Goal: Task Accomplishment & Management: Use online tool/utility

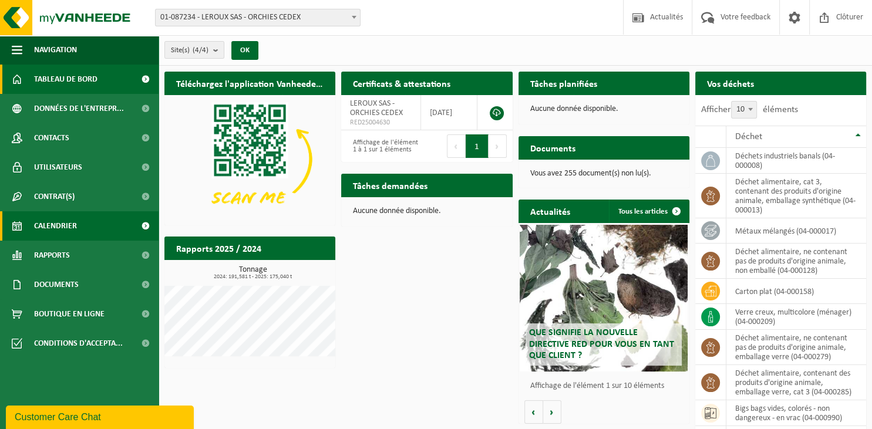
click at [72, 227] on span "Calendrier" at bounding box center [55, 225] width 43 height 29
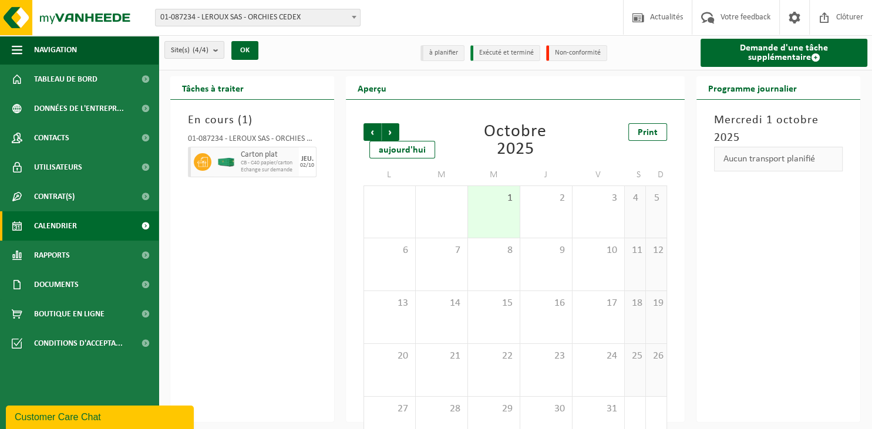
click at [272, 167] on span "CB - C40 papier/carton" at bounding box center [268, 163] width 55 height 7
click at [375, 131] on span "Précédent" at bounding box center [372, 132] width 18 height 18
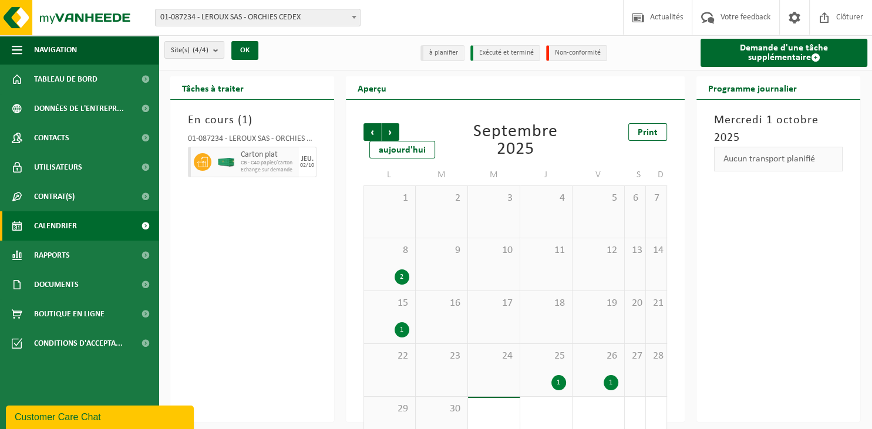
scroll to position [33, 0]
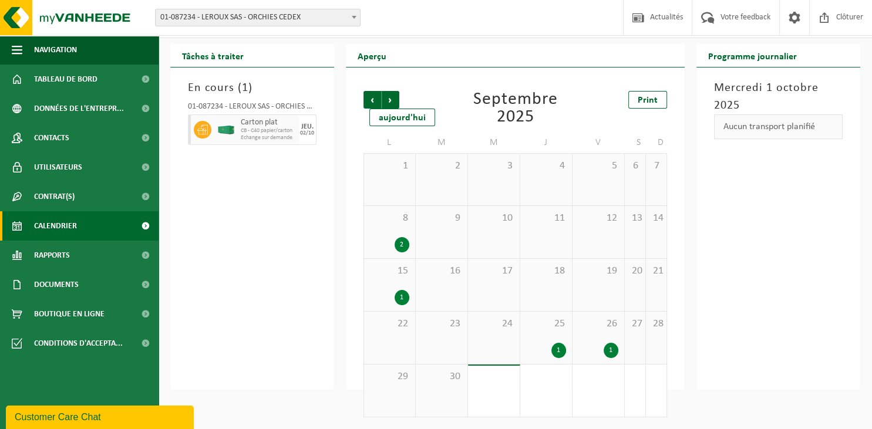
click at [553, 331] on div "25 1" at bounding box center [546, 338] width 52 height 52
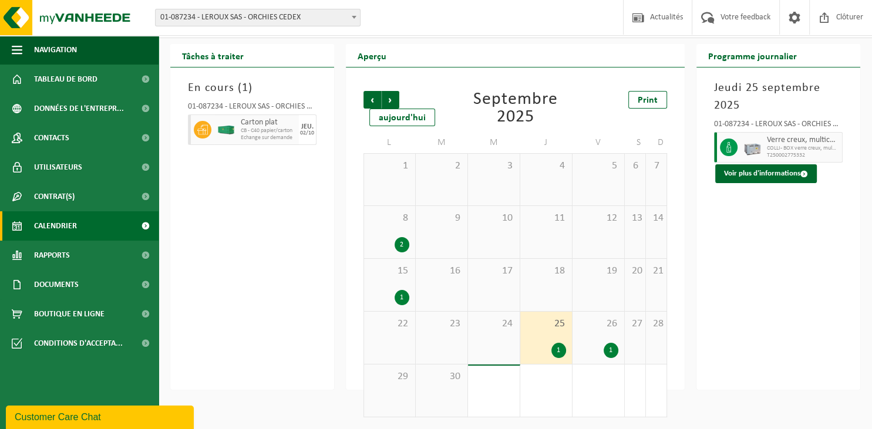
click at [595, 337] on div "26 1" at bounding box center [598, 338] width 52 height 52
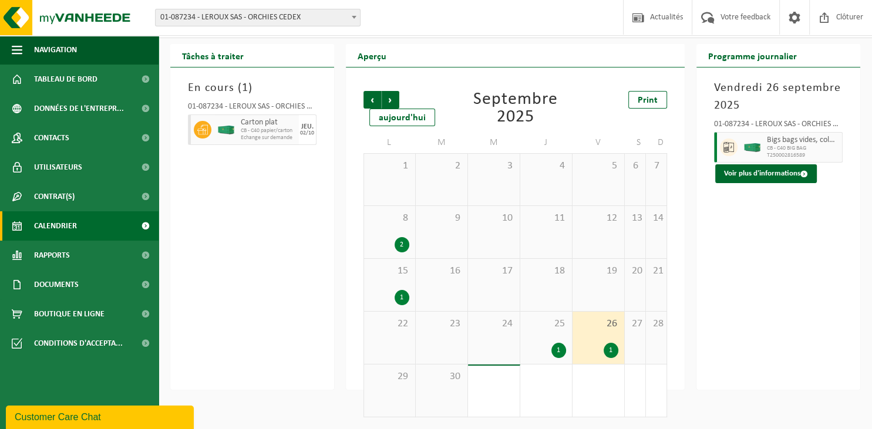
click at [818, 151] on span "CB - C40 BIG BAG" at bounding box center [802, 148] width 72 height 7
click at [789, 173] on button "Voir plus d'informations" at bounding box center [766, 173] width 102 height 19
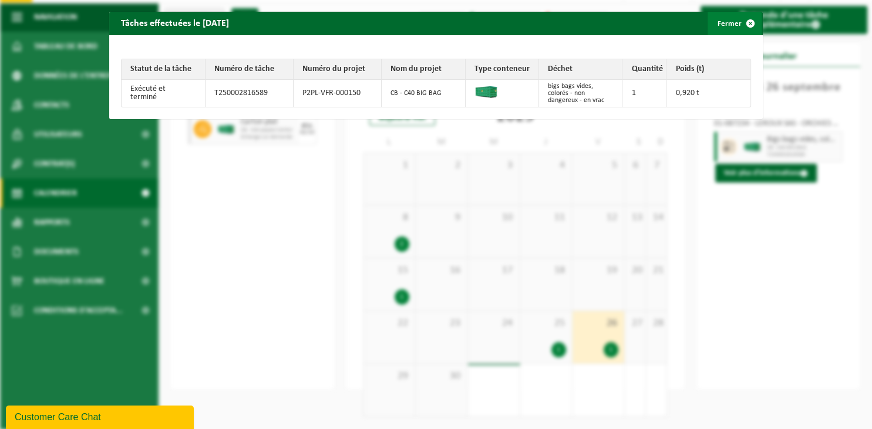
click at [742, 22] on span "button" at bounding box center [749, 23] width 23 height 23
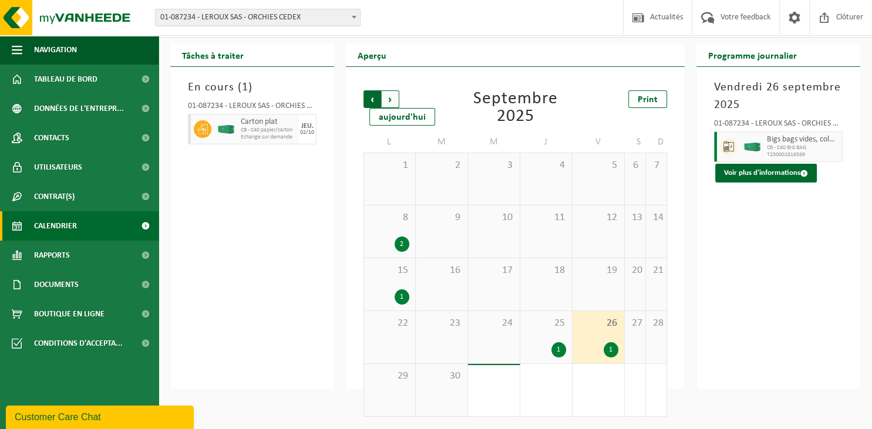
click at [396, 96] on span "Suivant" at bounding box center [390, 99] width 18 height 18
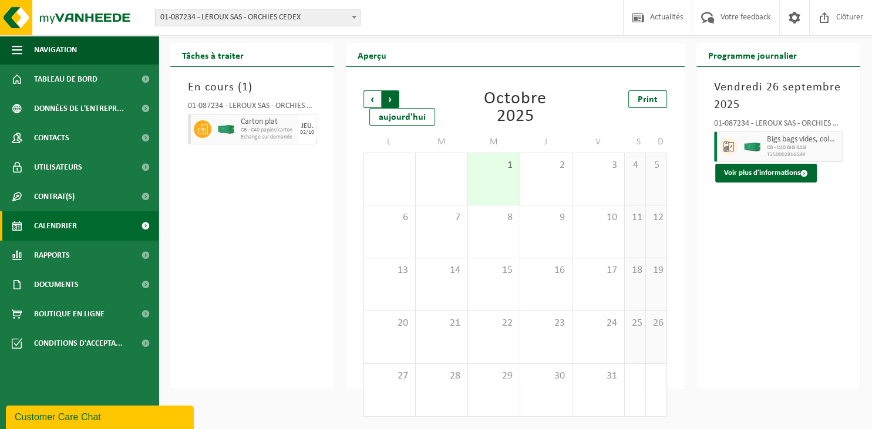
click at [373, 99] on span "Précédent" at bounding box center [372, 99] width 18 height 18
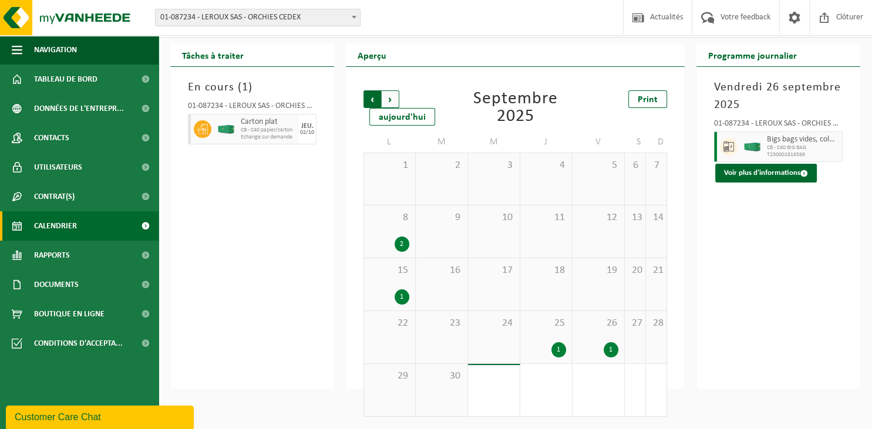
click at [385, 97] on span "Suivant" at bounding box center [390, 99] width 18 height 18
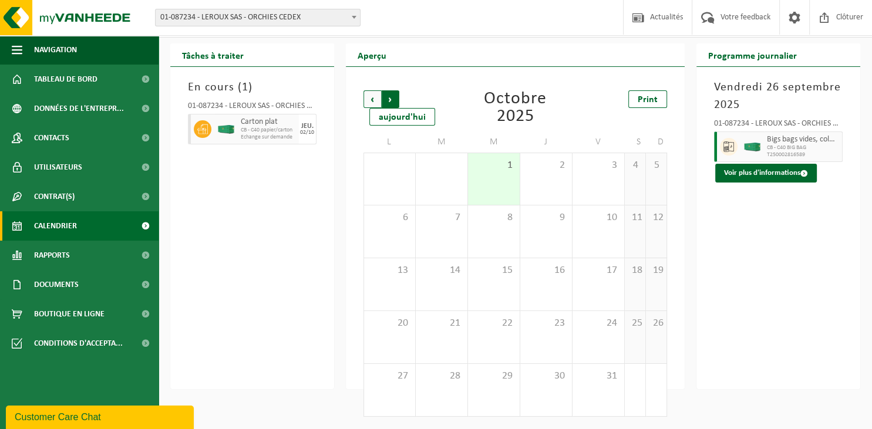
click at [377, 97] on span "Précédent" at bounding box center [372, 99] width 18 height 18
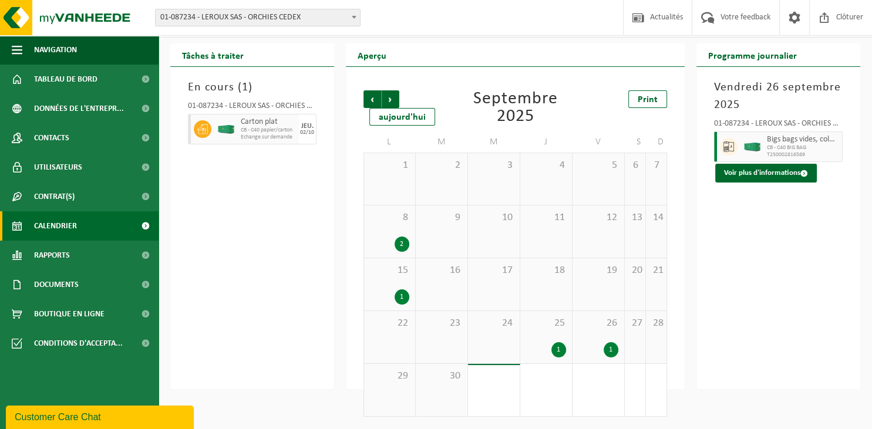
click at [377, 97] on span "Précédent" at bounding box center [372, 99] width 18 height 18
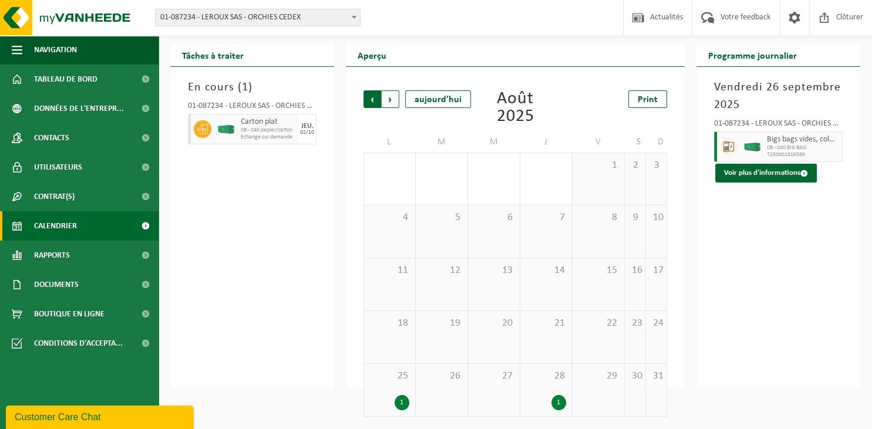
click at [392, 97] on span "Suivant" at bounding box center [390, 99] width 18 height 18
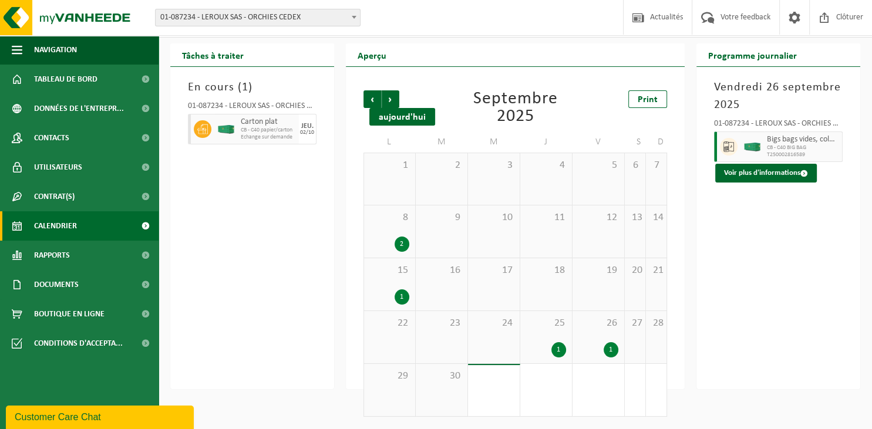
click at [407, 119] on div "aujourd'hui" at bounding box center [402, 117] width 66 height 18
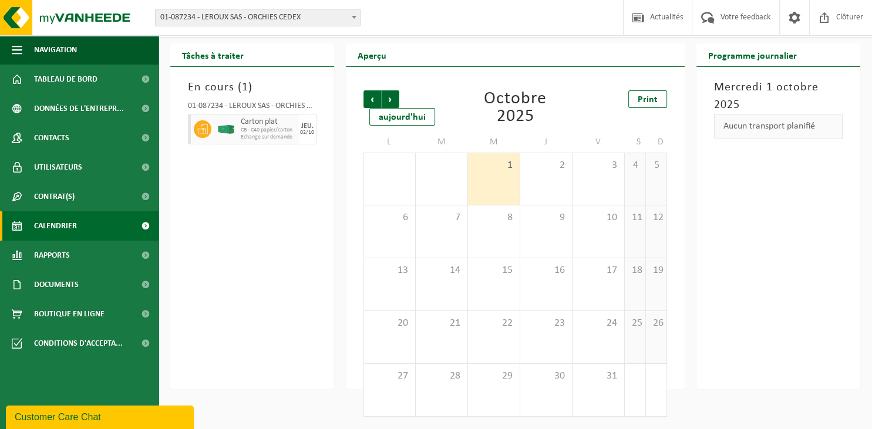
click at [275, 135] on span "Echange sur demande" at bounding box center [268, 137] width 55 height 7
click at [370, 104] on span "Précédent" at bounding box center [372, 99] width 18 height 18
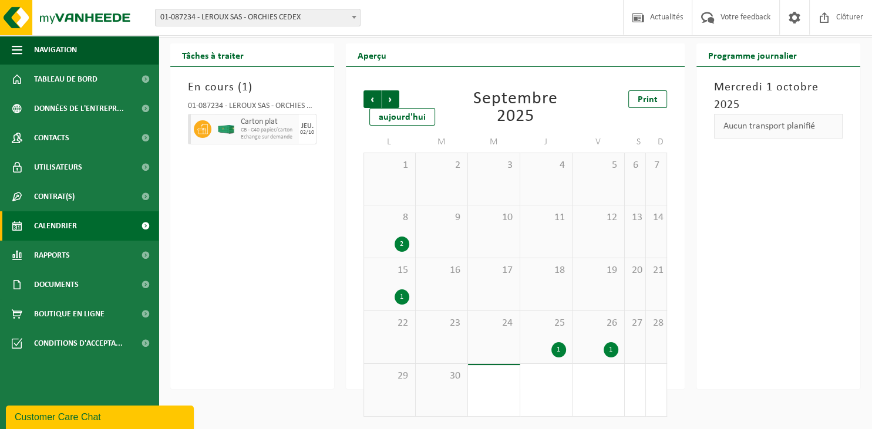
click at [542, 347] on div "1" at bounding box center [546, 349] width 40 height 15
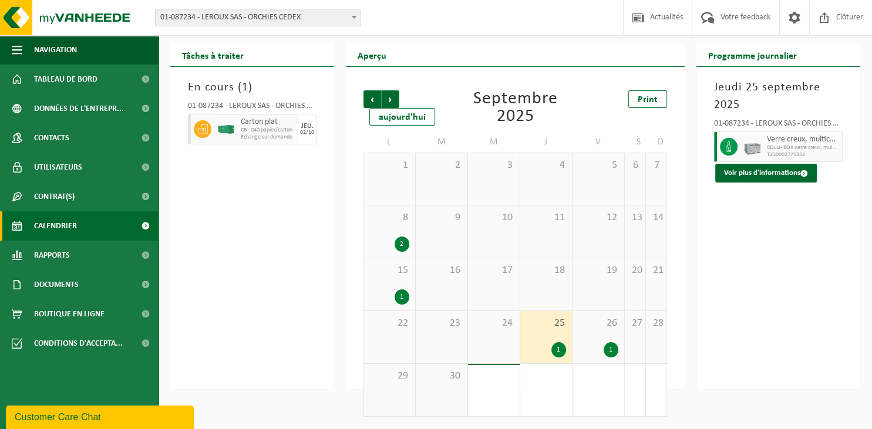
click at [610, 335] on div "26 1" at bounding box center [598, 337] width 52 height 52
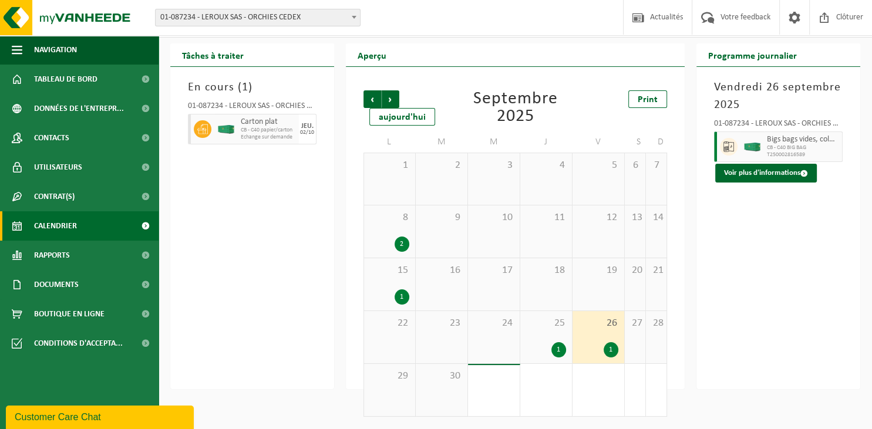
click at [803, 150] on span "CB - C40 BIG BAG" at bounding box center [802, 147] width 72 height 7
click at [779, 170] on button "Voir plus d'informations" at bounding box center [766, 173] width 102 height 19
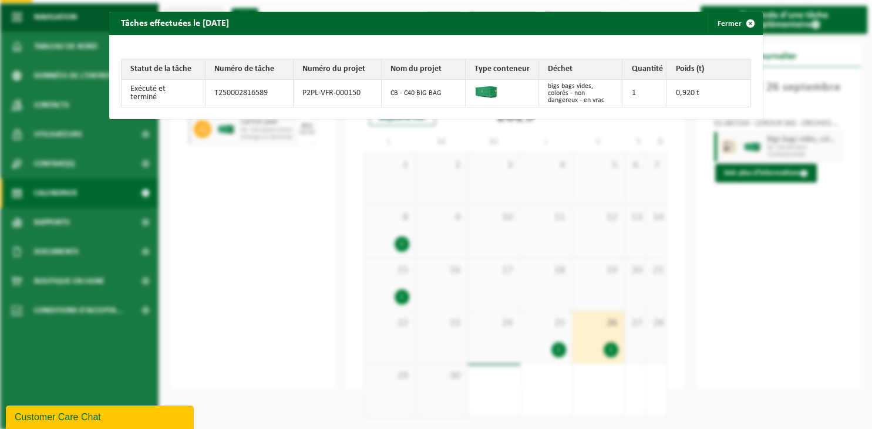
click at [255, 325] on div "Tâches effectuées le 2025-09-26 Fermer Statut de la tâche Numéro de tâche Numér…" at bounding box center [436, 214] width 872 height 429
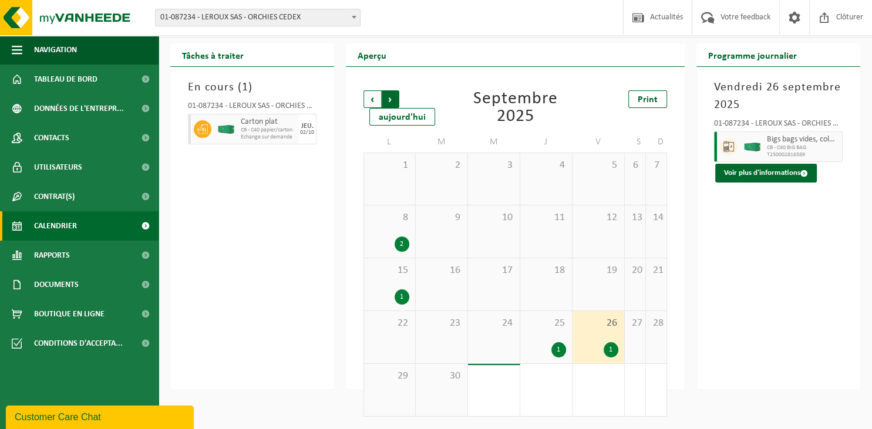
click at [371, 102] on span "Précédent" at bounding box center [372, 99] width 18 height 18
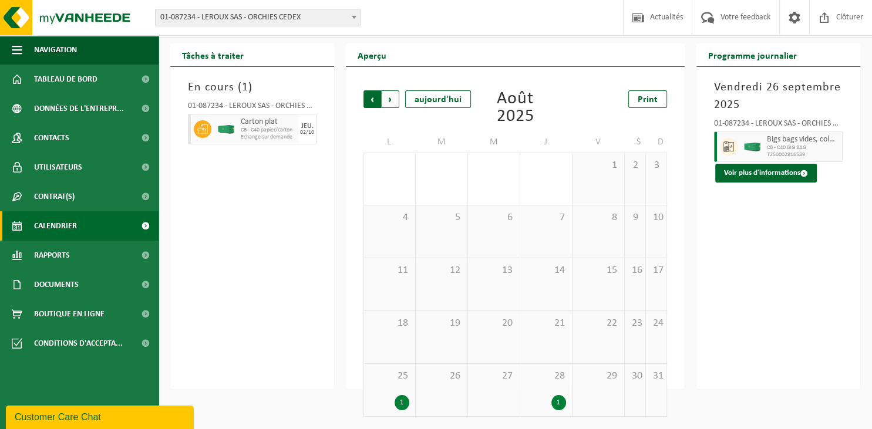
click at [393, 101] on span "Suivant" at bounding box center [390, 99] width 18 height 18
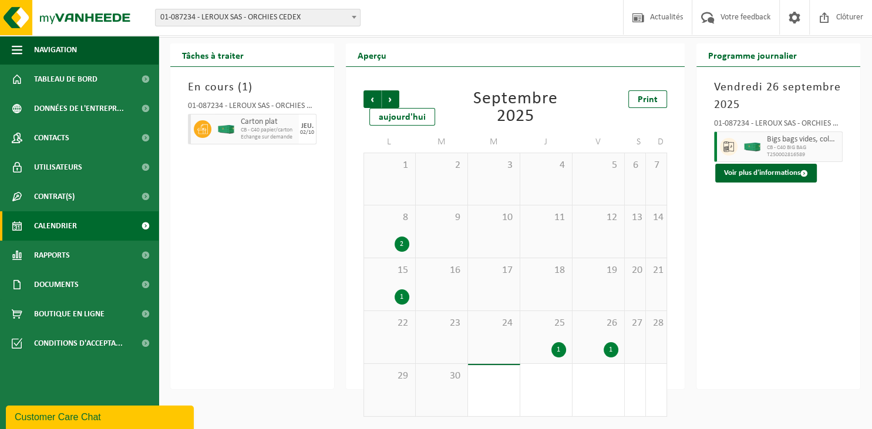
click at [604, 347] on div "1" at bounding box center [610, 349] width 15 height 15
click at [751, 173] on button "Voir plus d'informations" at bounding box center [766, 173] width 102 height 19
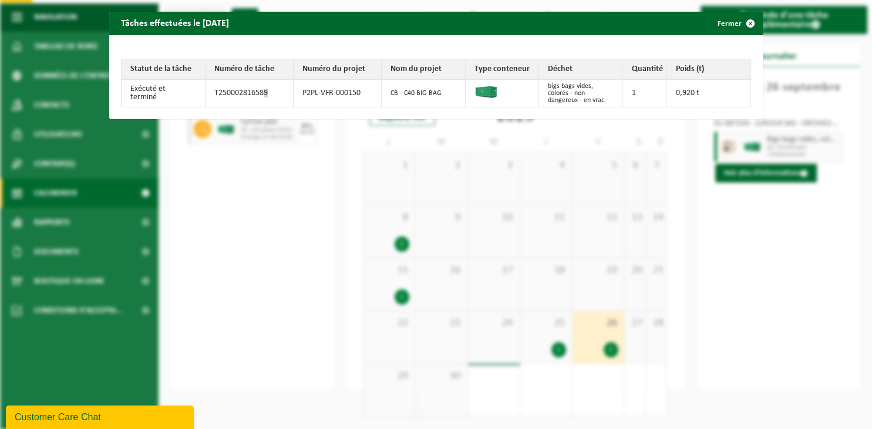
click at [266, 213] on div "Tâches effectuées le 2025-09-26 Fermer Statut de la tâche Numéro de tâche Numér…" at bounding box center [436, 214] width 872 height 429
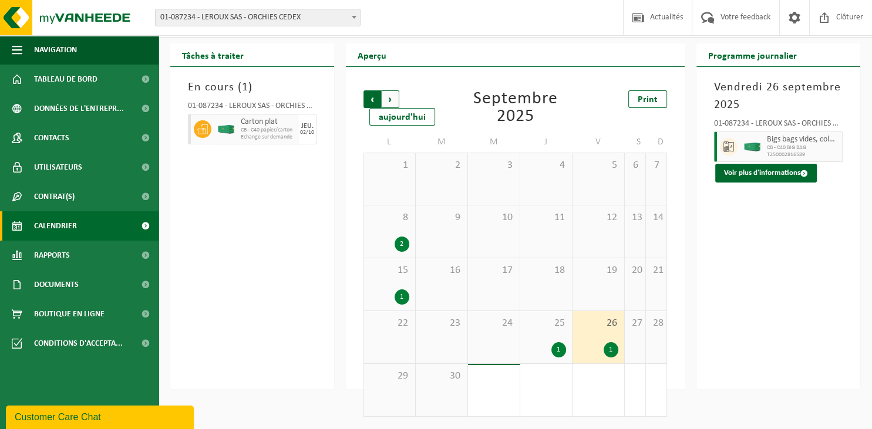
click at [393, 98] on span "Suivant" at bounding box center [390, 99] width 18 height 18
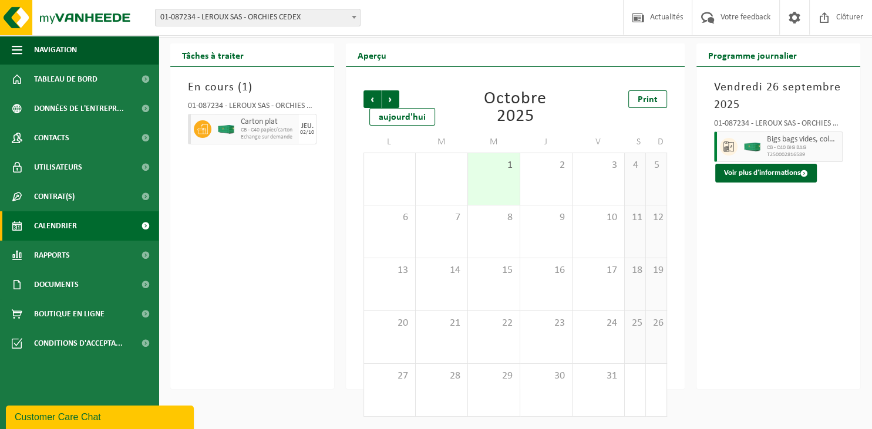
click at [69, 221] on span "Calendrier" at bounding box center [55, 225] width 43 height 29
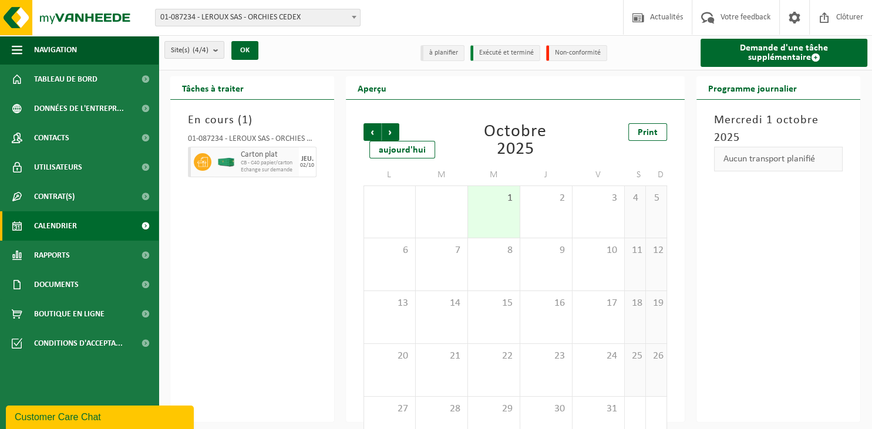
click at [739, 92] on h2 "Programme journalier" at bounding box center [752, 87] width 112 height 23
click at [764, 42] on link "Demande d'une tâche supplémentaire" at bounding box center [783, 53] width 167 height 28
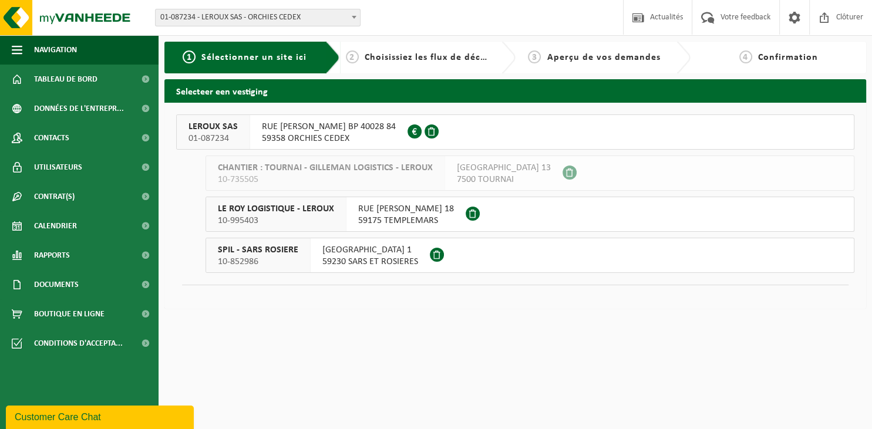
click at [302, 131] on span "RUE FRANCOIS HERBO BP 40028 84" at bounding box center [329, 127] width 134 height 12
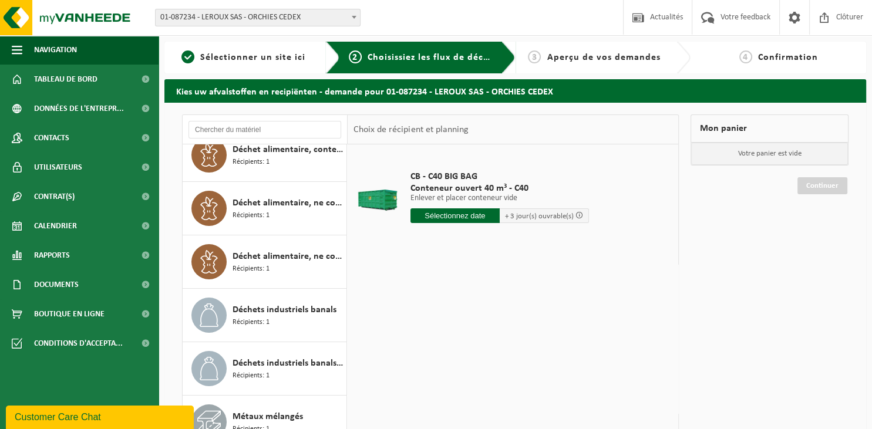
scroll to position [180, 0]
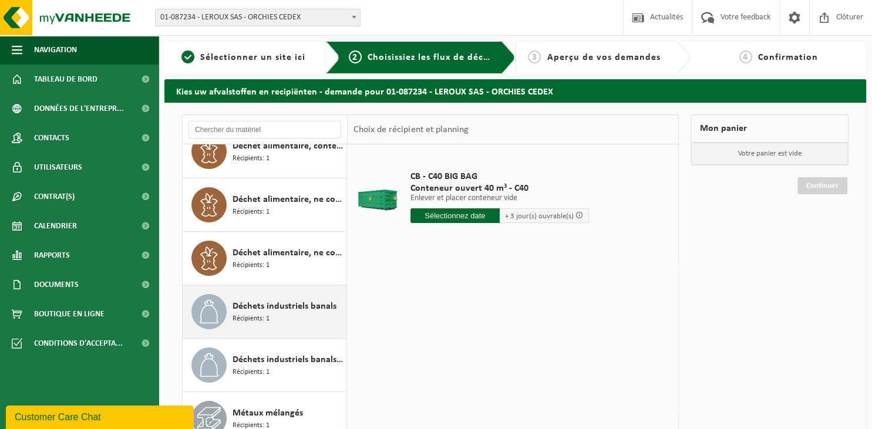
click at [260, 311] on span "Déchets industriels banals" at bounding box center [284, 306] width 104 height 14
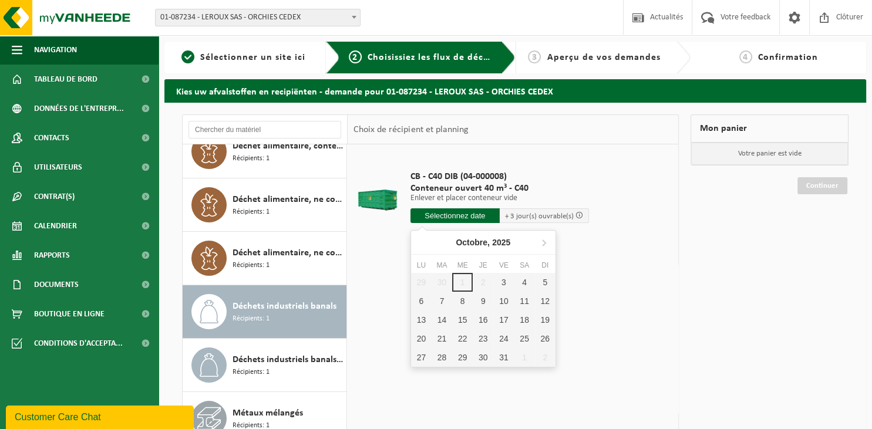
click at [434, 215] on input "text" at bounding box center [454, 215] width 89 height 15
click at [505, 282] on div "3" at bounding box center [503, 282] width 21 height 19
type input "à partir de 2025-10-03"
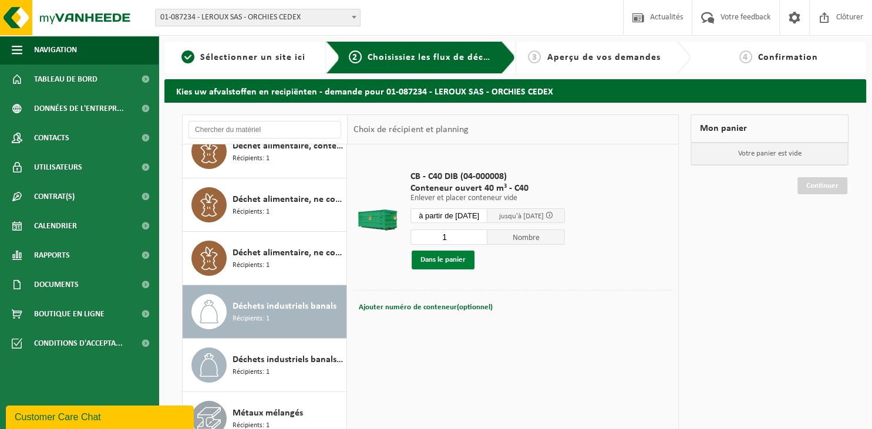
click at [450, 264] on button "Dans le panier" at bounding box center [442, 260] width 63 height 19
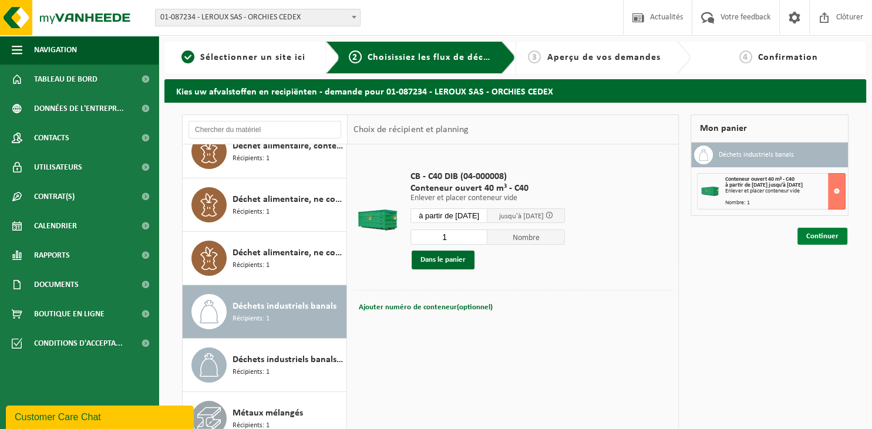
click at [827, 237] on link "Continuer" at bounding box center [822, 236] width 50 height 17
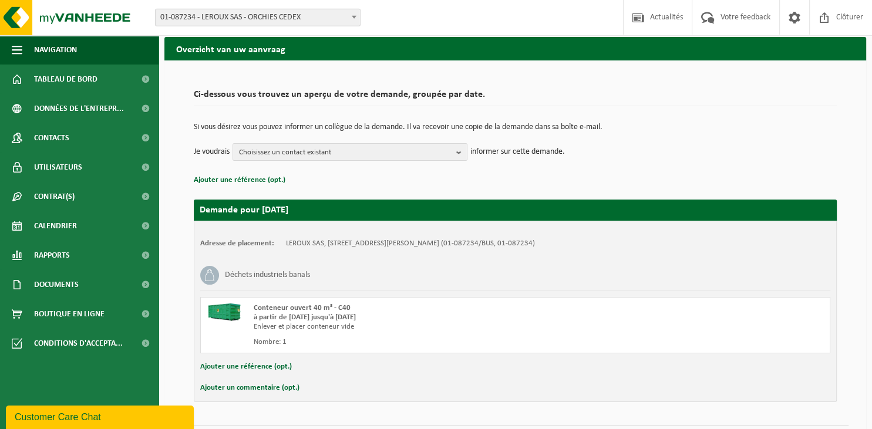
scroll to position [67, 0]
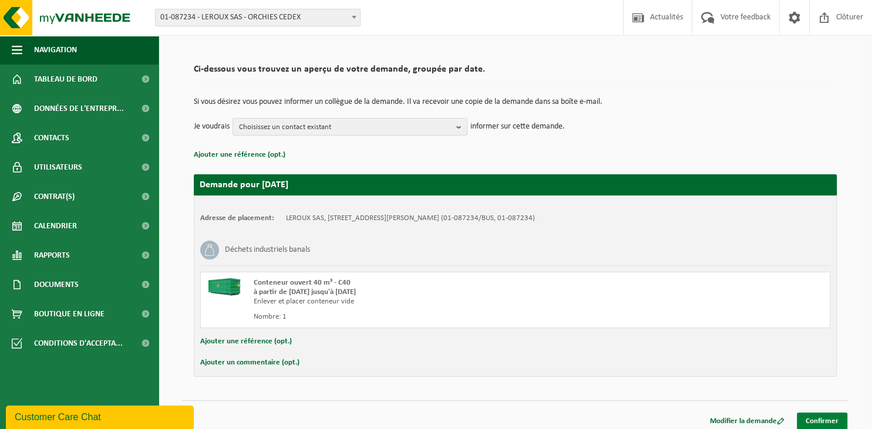
click at [833, 420] on link "Confirmer" at bounding box center [821, 421] width 50 height 17
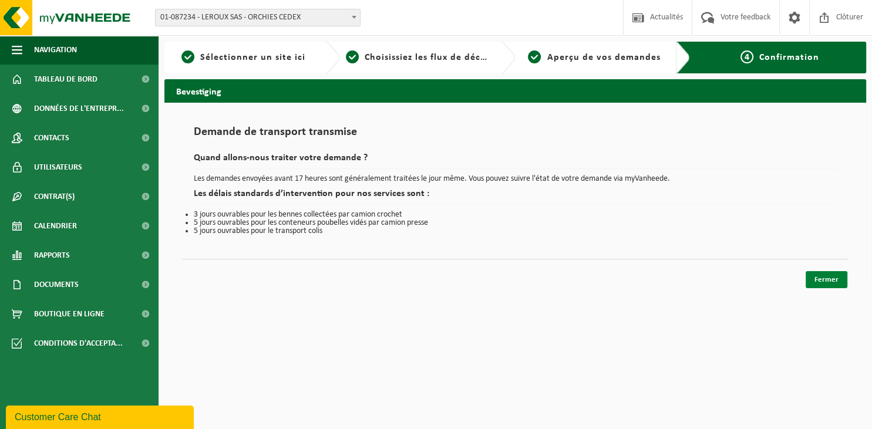
click at [838, 281] on link "Fermer" at bounding box center [826, 279] width 42 height 17
